Goal: Task Accomplishment & Management: Manage account settings

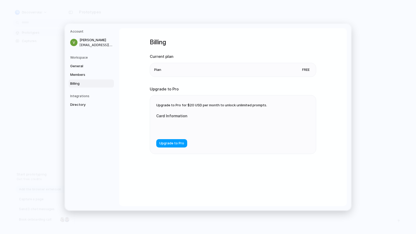
click at [176, 142] on span "Upgrade to Pro" at bounding box center [171, 142] width 25 height 5
click at [168, 143] on span "Upgrade to Pro" at bounding box center [171, 142] width 25 height 5
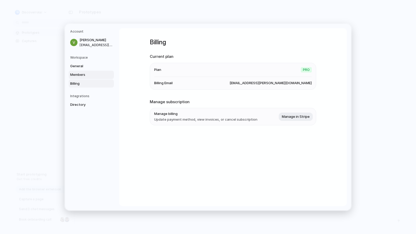
click at [96, 73] on span "Members" at bounding box center [86, 74] width 33 height 5
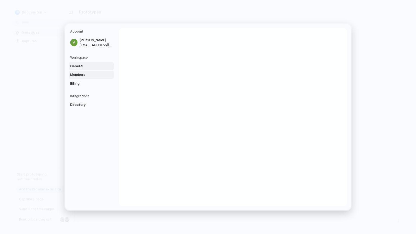
click at [95, 66] on span "General" at bounding box center [86, 65] width 33 height 5
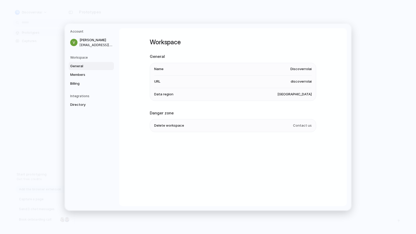
click at [301, 69] on span "Discoverrolai" at bounding box center [301, 68] width 21 height 5
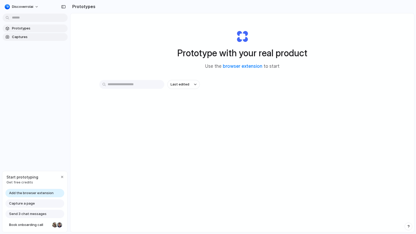
click at [18, 38] on span "Captures" at bounding box center [39, 36] width 54 height 5
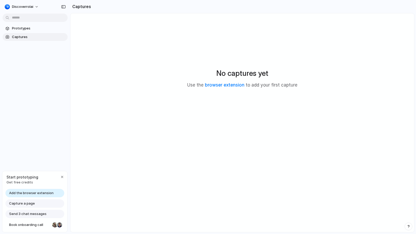
click at [36, 193] on span "Add the browser extension" at bounding box center [31, 192] width 44 height 5
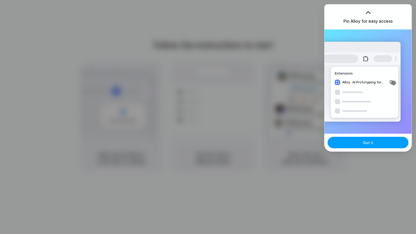
click at [384, 143] on button "Got it" at bounding box center [368, 142] width 81 height 11
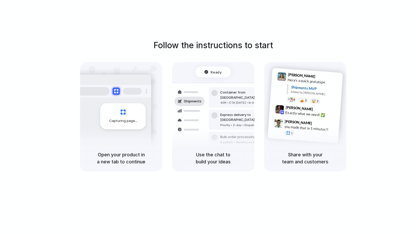
click at [390, 89] on div "Follow the instructions to start Capturing page Open your product in a new tab …" at bounding box center [213, 105] width 416 height 132
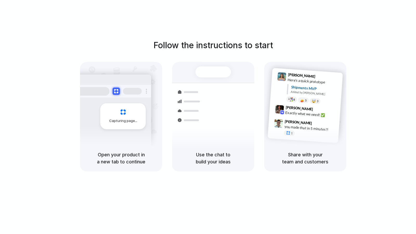
drag, startPoint x: 275, startPoint y: 44, endPoint x: 211, endPoint y: 46, distance: 64.5
click at [211, 46] on div "Follow the instructions to start Capturing page Open your product in a new tab …" at bounding box center [213, 105] width 416 height 132
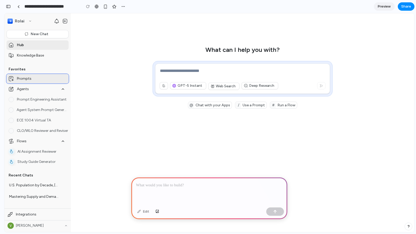
click at [42, 79] on div "Prompts" at bounding box center [38, 78] width 62 height 9
click at [61, 77] on div "Prompts" at bounding box center [38, 78] width 62 height 9
click at [102, 59] on div "What can I help you with? Upload from this Device Allowed formats: pdf, txt, do…" at bounding box center [242, 77] width 325 height 62
click at [125, 7] on div "button" at bounding box center [123, 6] width 4 height 4
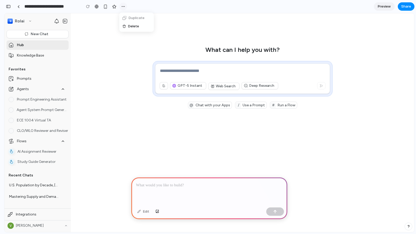
click at [125, 7] on div "Duplicate Delete" at bounding box center [208, 117] width 416 height 234
click at [102, 6] on button "button" at bounding box center [106, 7] width 8 height 8
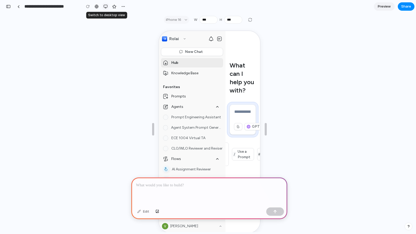
click at [103, 6] on button "button" at bounding box center [106, 7] width 8 height 8
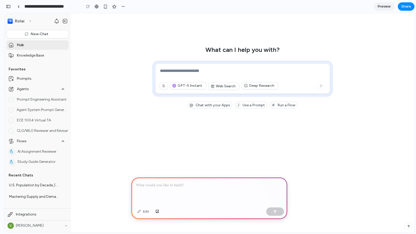
click at [47, 7] on input "**********" at bounding box center [51, 6] width 56 height 9
click at [12, 6] on button "button" at bounding box center [8, 6] width 8 height 8
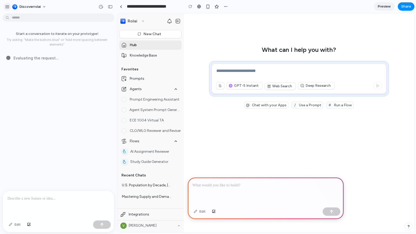
click at [10, 9] on button "button" at bounding box center [7, 7] width 8 height 8
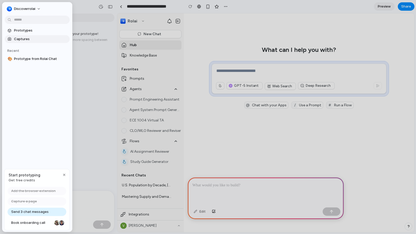
click at [15, 41] on span "Captures" at bounding box center [41, 38] width 54 height 5
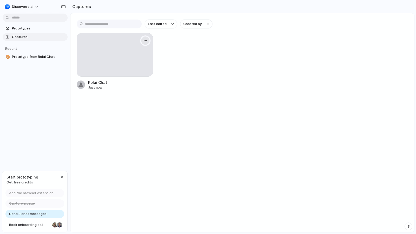
click at [147, 37] on button "button" at bounding box center [145, 40] width 8 height 8
click at [63, 176] on div "Create prototype Rename Copy link Open original page Delete" at bounding box center [208, 117] width 416 height 234
click at [61, 177] on div "button" at bounding box center [62, 177] width 4 height 4
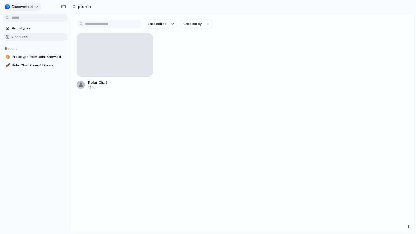
click at [29, 9] on span "Discoverrolai" at bounding box center [22, 6] width 21 height 5
click at [23, 21] on li "Settings" at bounding box center [25, 18] width 43 height 8
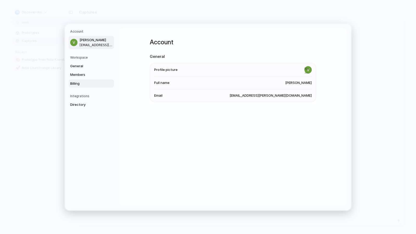
click at [80, 84] on span "Billing" at bounding box center [86, 83] width 33 height 5
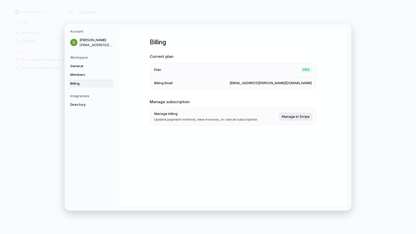
click at [292, 65] on li "Plan Pro" at bounding box center [233, 70] width 158 height 14
click at [85, 67] on span "General" at bounding box center [86, 65] width 33 height 5
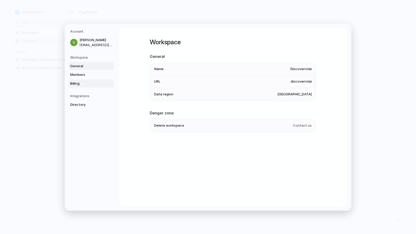
click at [81, 82] on span "Billing" at bounding box center [86, 83] width 33 height 5
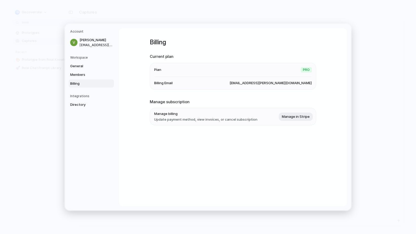
click at [304, 73] on div "Pro" at bounding box center [306, 69] width 11 height 7
click at [301, 85] on span "varun.navani@rolai.com" at bounding box center [271, 82] width 82 height 5
click at [300, 118] on span "Manage in Stripe" at bounding box center [296, 116] width 28 height 5
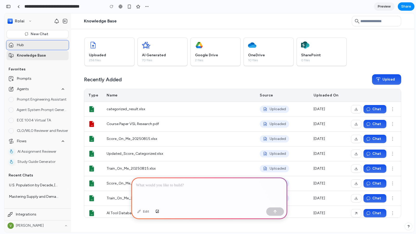
drag, startPoint x: 199, startPoint y: 62, endPoint x: 16, endPoint y: 45, distance: 183.6
click at [16, 45] on div "Hub" at bounding box center [38, 44] width 62 height 9
click at [18, 32] on button "New Chat" at bounding box center [38, 34] width 62 height 8
click at [37, 35] on button "New Chat" at bounding box center [38, 34] width 62 height 8
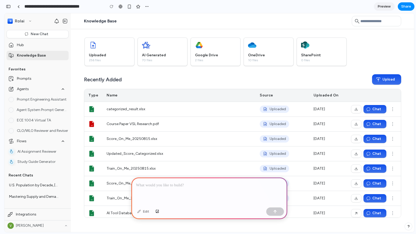
click at [143, 213] on div "Edit" at bounding box center [143, 211] width 17 height 8
click at [157, 188] on div at bounding box center [209, 191] width 156 height 28
click at [9, 5] on div "button" at bounding box center [8, 7] width 5 height 4
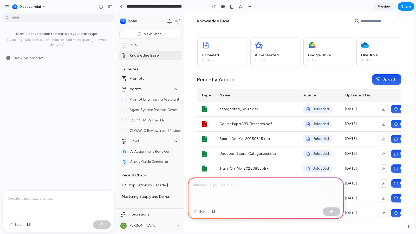
click at [9, 5] on div "button" at bounding box center [7, 6] width 5 height 5
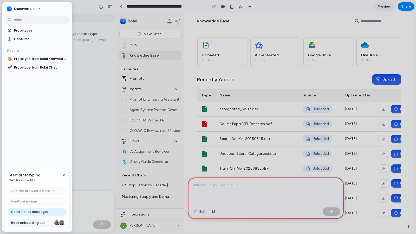
click at [40, 222] on span "Book onboarding call" at bounding box center [31, 222] width 41 height 5
click at [33, 30] on span "Prototypes" at bounding box center [41, 30] width 54 height 5
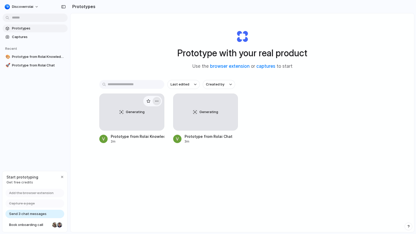
click at [155, 102] on div "button" at bounding box center [157, 101] width 4 height 4
click at [132, 163] on div "Open in new tab Rename Copy link Delete" at bounding box center [208, 117] width 416 height 234
click at [139, 126] on div at bounding box center [131, 111] width 65 height 37
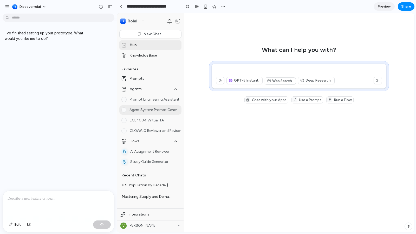
click at [156, 108] on h6 "Agent System Prompt Generator" at bounding box center [156, 110] width 52 height 4
click at [224, 7] on div "button" at bounding box center [223, 6] width 4 height 4
click at [317, 49] on div "Duplicate Delete" at bounding box center [208, 117] width 416 height 234
click at [240, 80] on button "GPT-5 Instant" at bounding box center [245, 80] width 36 height 7
click at [147, 44] on div "Hub" at bounding box center [150, 44] width 62 height 9
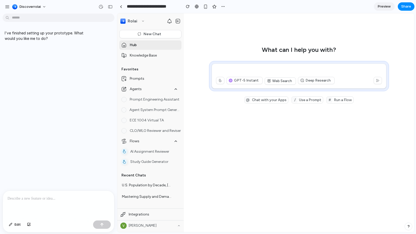
click at [64, 200] on div at bounding box center [58, 204] width 111 height 28
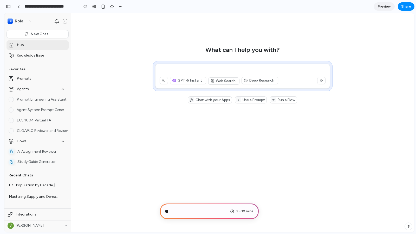
scroll to position [15, 0]
type input "**********"
click at [56, 21] on icon "button" at bounding box center [56, 20] width 5 height 5
click at [82, 21] on div "What can I help you with? OfficeCore10_32x_24x_20x_16x_[DATE] GPT-5 Instant Web…" at bounding box center [242, 122] width 333 height 219
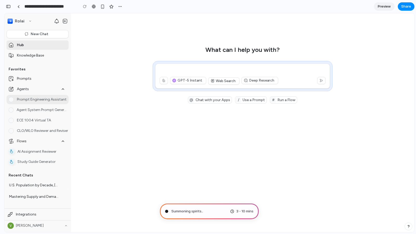
scroll to position [297, 0]
click at [62, 89] on icon "button" at bounding box center [62, 88] width 5 height 5
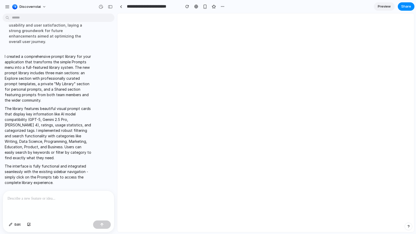
scroll to position [0, 0]
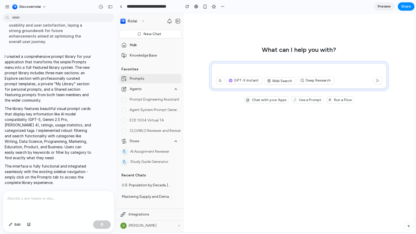
click at [144, 77] on div "Prompts" at bounding box center [150, 78] width 62 height 9
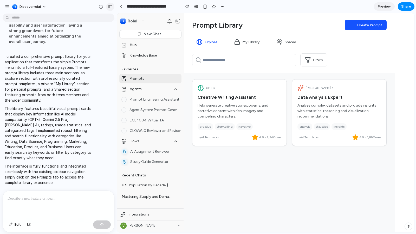
click at [110, 5] on div "button" at bounding box center [110, 7] width 5 height 4
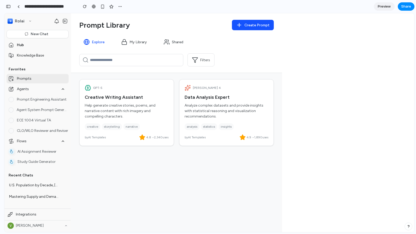
click at [129, 41] on button "My Library" at bounding box center [134, 42] width 34 height 10
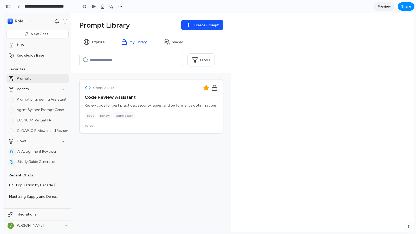
click at [185, 40] on button "Shared" at bounding box center [173, 42] width 28 height 10
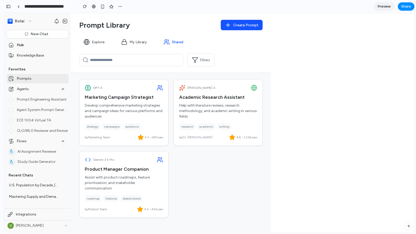
click at [136, 43] on button "My Library" at bounding box center [134, 42] width 34 height 10
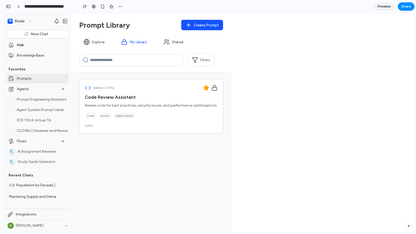
click at [105, 41] on button "Explore" at bounding box center [93, 42] width 29 height 10
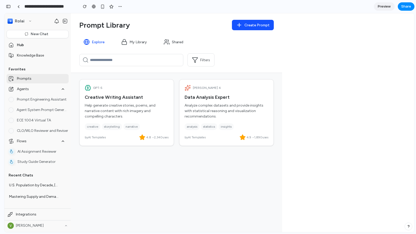
click at [182, 44] on button "Shared" at bounding box center [173, 42] width 28 height 10
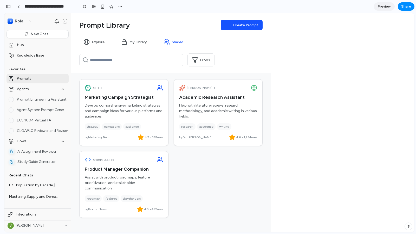
click at [147, 44] on button "My Library" at bounding box center [134, 42] width 34 height 10
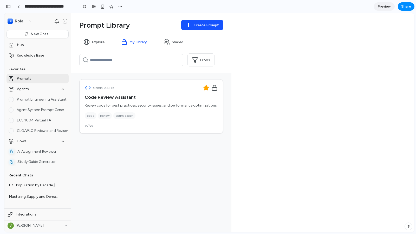
click at [172, 41] on button "Shared" at bounding box center [173, 42] width 28 height 10
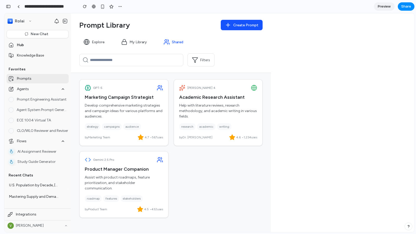
click at [200, 57] on button "Filters" at bounding box center [201, 59] width 27 height 13
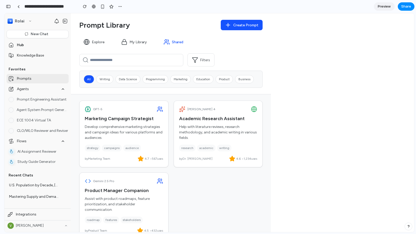
click at [200, 57] on button "Filters" at bounding box center [201, 59] width 27 height 13
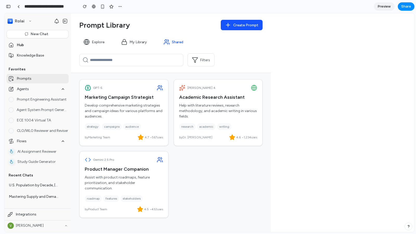
click at [200, 57] on button "Filters" at bounding box center [201, 59] width 27 height 13
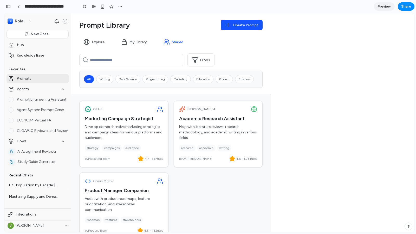
click at [200, 57] on button "Filters" at bounding box center [201, 59] width 27 height 13
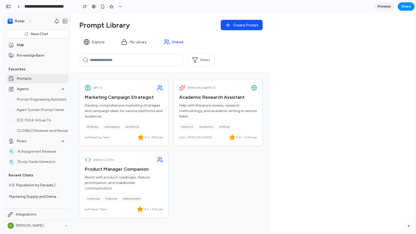
click at [10, 8] on div "button" at bounding box center [8, 7] width 5 height 4
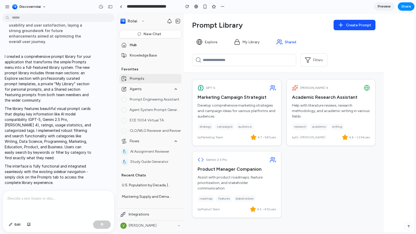
scroll to position [177, 0]
click at [10, 8] on div "Discoverrolai" at bounding box center [27, 7] width 44 height 8
click at [7, 7] on div "button" at bounding box center [7, 6] width 5 height 5
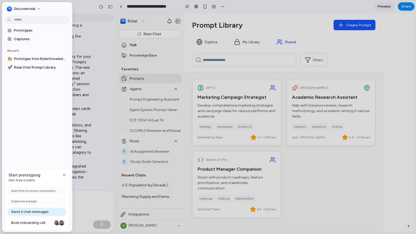
click at [110, 6] on div at bounding box center [208, 117] width 416 height 234
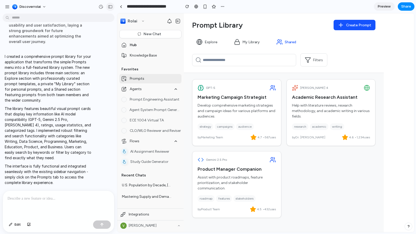
click at [112, 6] on div "button" at bounding box center [110, 7] width 5 height 4
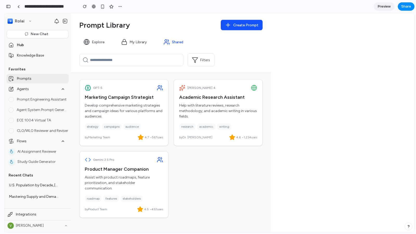
scroll to position [259, 0]
click at [229, 25] on button "Create Prompt" at bounding box center [242, 25] width 42 height 10
click at [66, 23] on icon "button" at bounding box center [64, 20] width 5 height 5
click at [82, 18] on div "Prompt Library Create Prompt Explore My Library Shared Filters" at bounding box center [171, 43] width 200 height 60
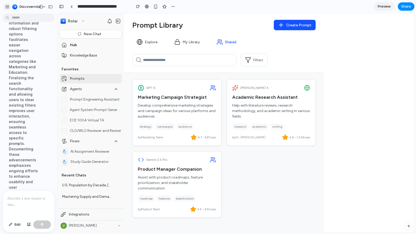
click at [8, 5] on div "button" at bounding box center [7, 6] width 5 height 5
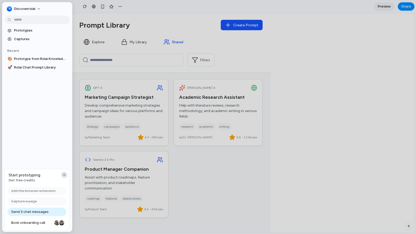
click at [64, 171] on button "button" at bounding box center [64, 174] width 6 height 6
